Goal: Check status

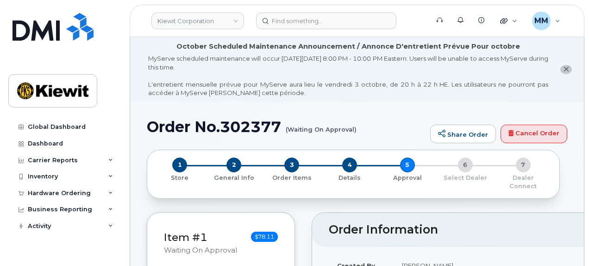
scroll to position [46, 0]
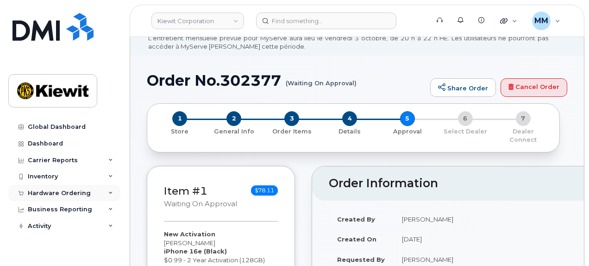
click at [53, 193] on div "Hardware Ordering" at bounding box center [59, 192] width 63 height 7
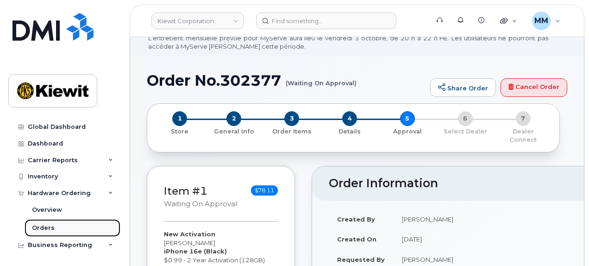
click at [52, 222] on link "Orders" at bounding box center [73, 228] width 96 height 18
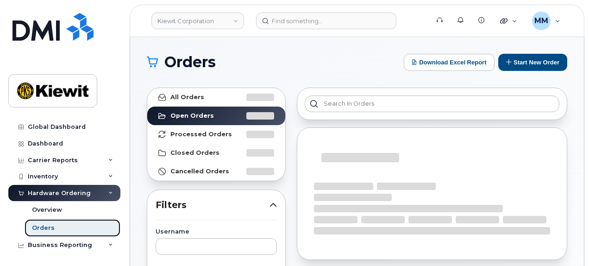
click at [72, 226] on link "Orders" at bounding box center [73, 228] width 96 height 18
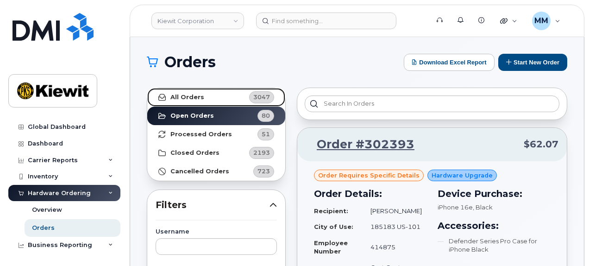
click at [186, 99] on strong "All Orders" at bounding box center [187, 96] width 34 height 7
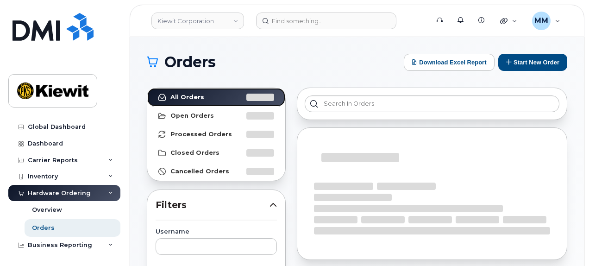
click at [186, 99] on strong "All Orders" at bounding box center [187, 96] width 34 height 7
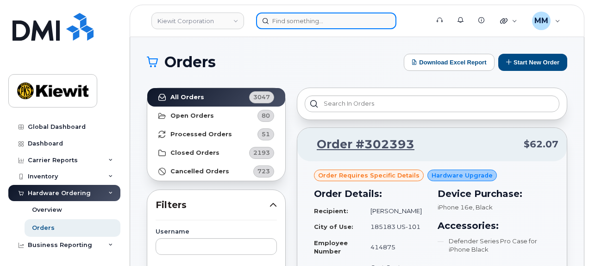
click at [308, 19] on input at bounding box center [326, 20] width 140 height 17
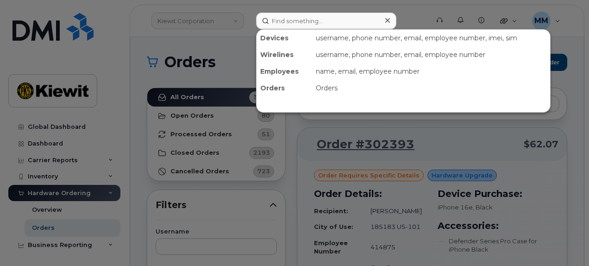
click at [224, 71] on div at bounding box center [294, 133] width 589 height 266
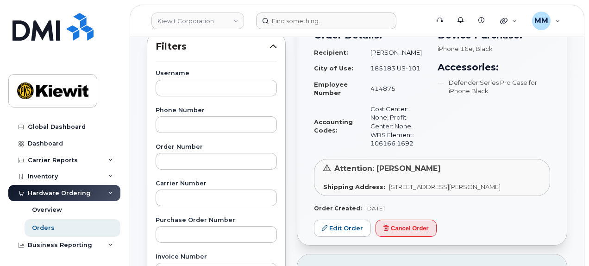
scroll to position [185, 0]
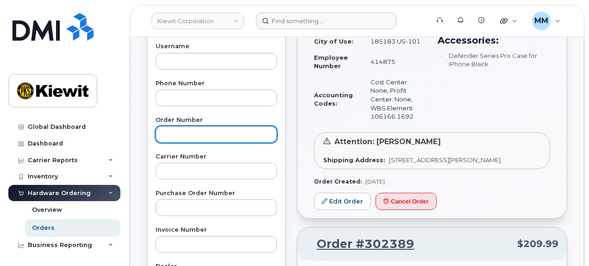
click at [178, 135] on input "text" at bounding box center [216, 134] width 121 height 17
paste input "300570"
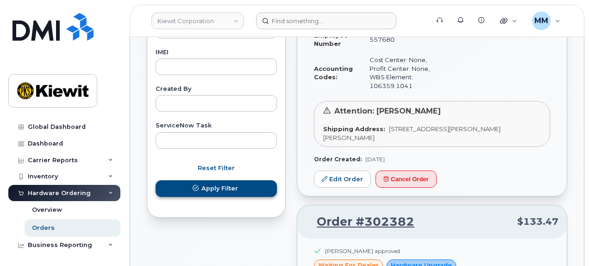
type input "300570"
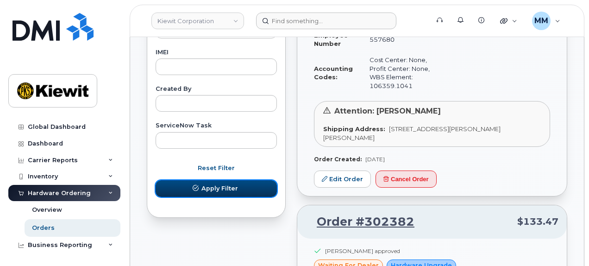
click at [249, 187] on button "Apply Filter" at bounding box center [216, 188] width 121 height 17
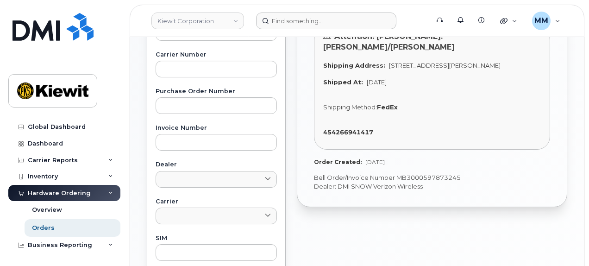
scroll to position [228, 0]
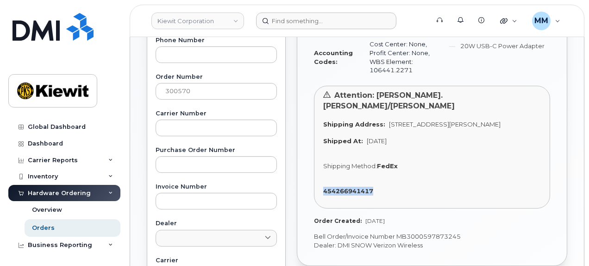
drag, startPoint x: 320, startPoint y: 180, endPoint x: 388, endPoint y: 177, distance: 68.1
click at [388, 177] on div "Attention: [PERSON_NAME].[PERSON_NAME]/[PERSON_NAME] Shipping Address: [STREET_…" at bounding box center [432, 147] width 236 height 123
copy strong "454266941417"
